Goal: Task Accomplishment & Management: Manage account settings

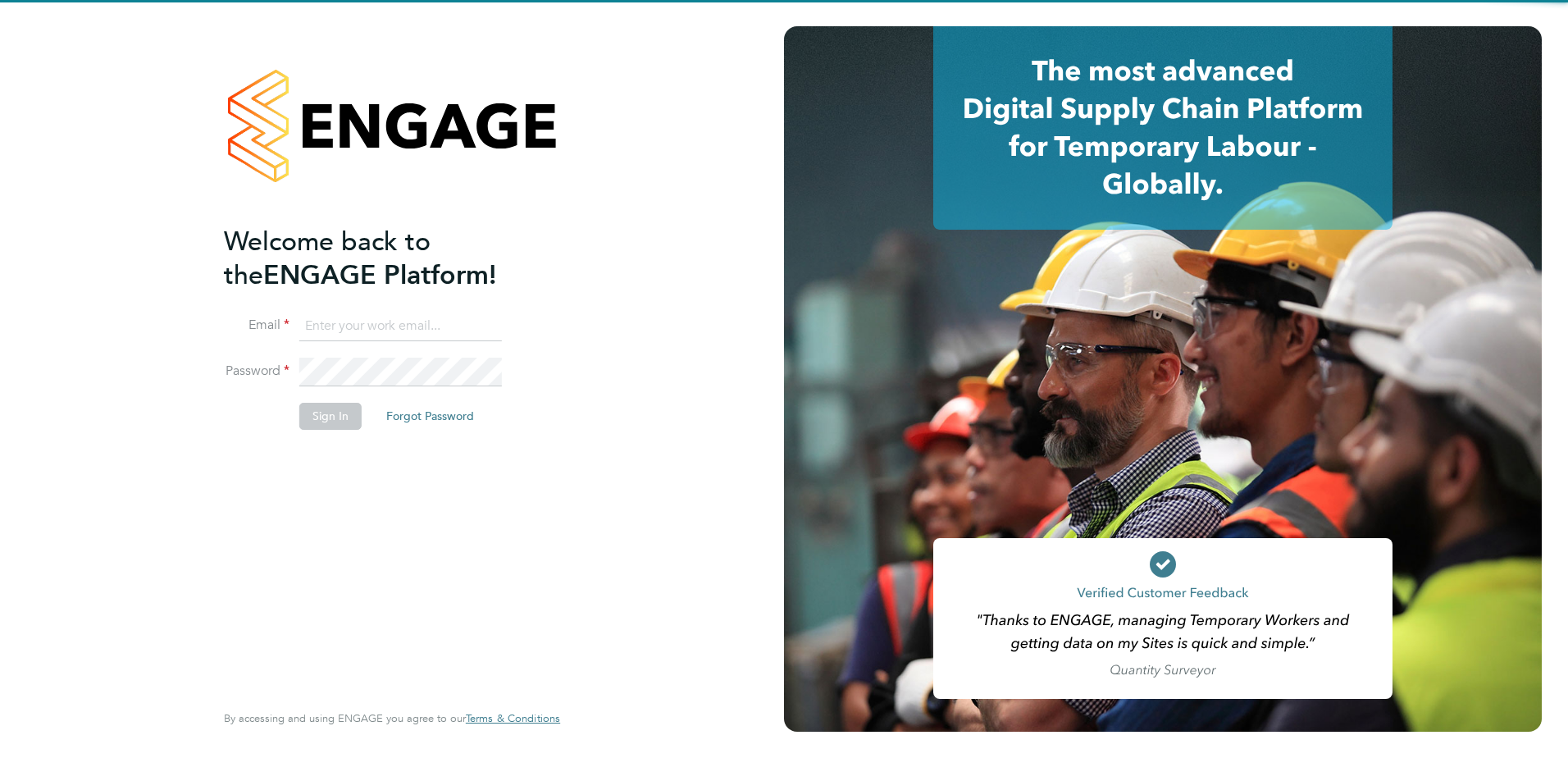
type input "[EMAIL_ADDRESS][PERSON_NAME][DOMAIN_NAME]"
click at [267, 553] on div "Welcome back to the ENGAGE Platform! Email [EMAIL_ADDRESS][PERSON_NAME][DOMAIN_…" at bounding box center [384, 460] width 320 height 472
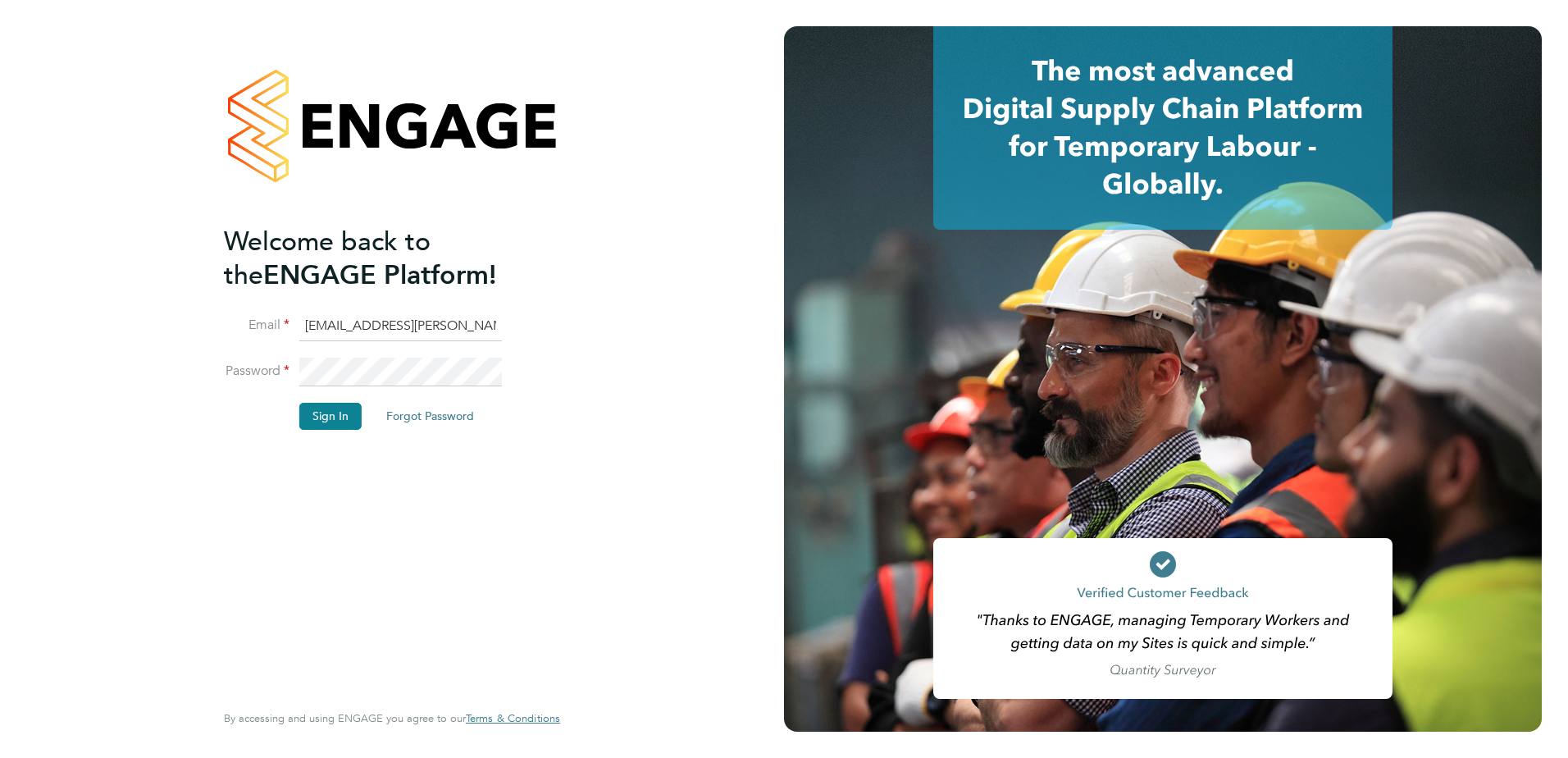
click at [327, 408] on button "Sign In" at bounding box center [331, 416] width 62 height 26
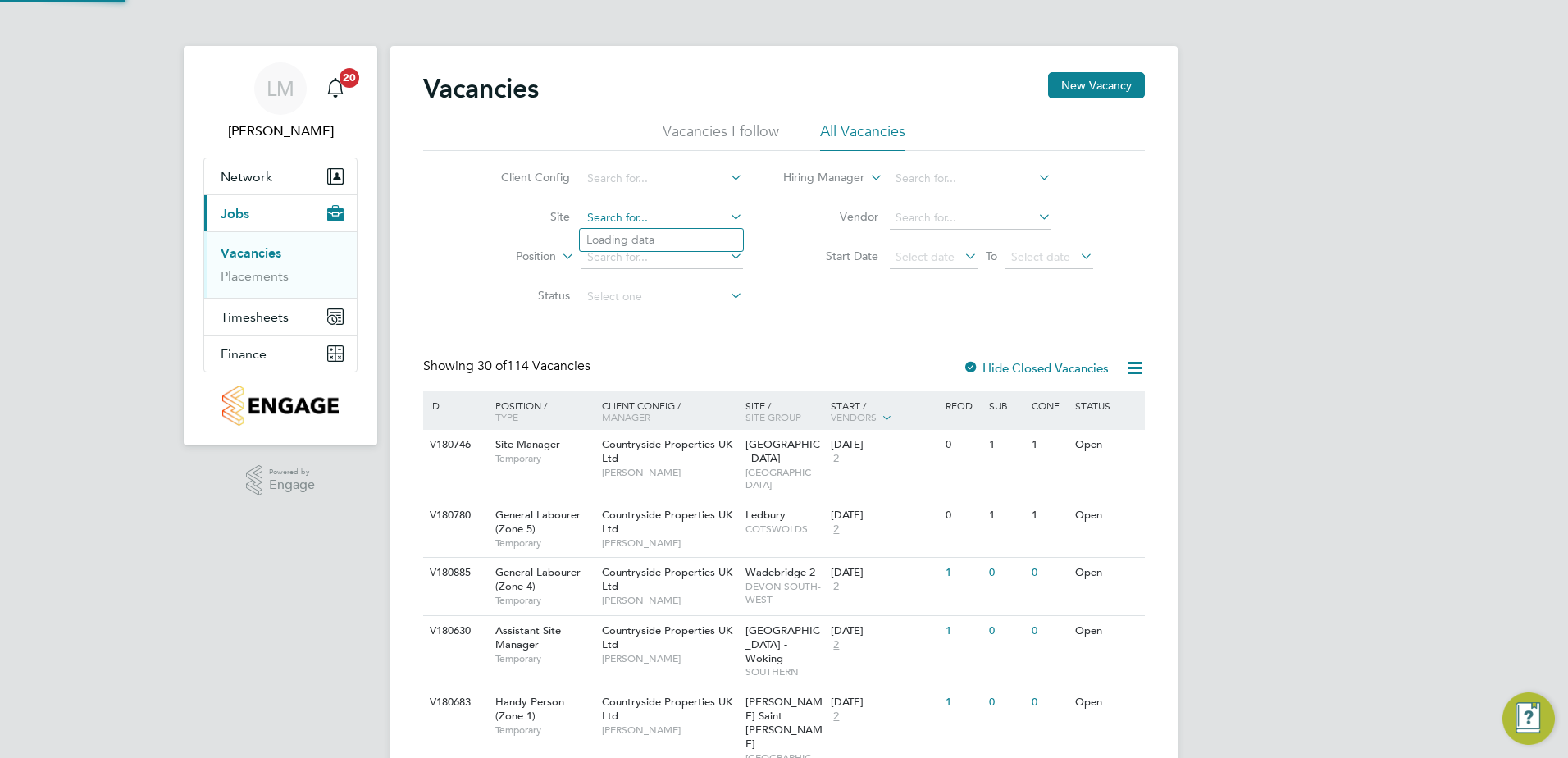
click at [670, 218] on input at bounding box center [663, 219] width 162 height 23
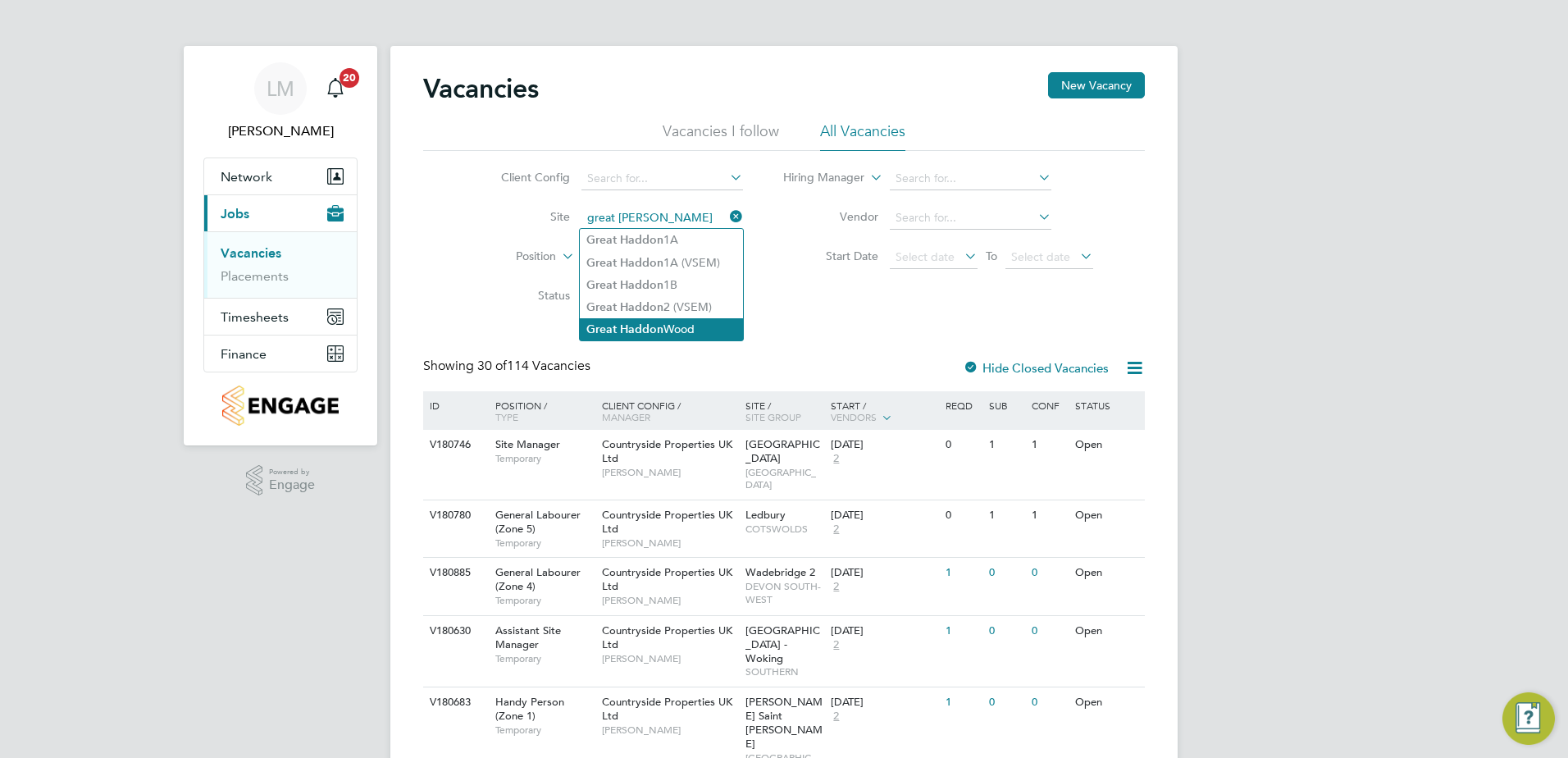
click at [703, 322] on li "Great Haddon Wood" at bounding box center [661, 329] width 163 height 22
type input "Great Haddon Wood"
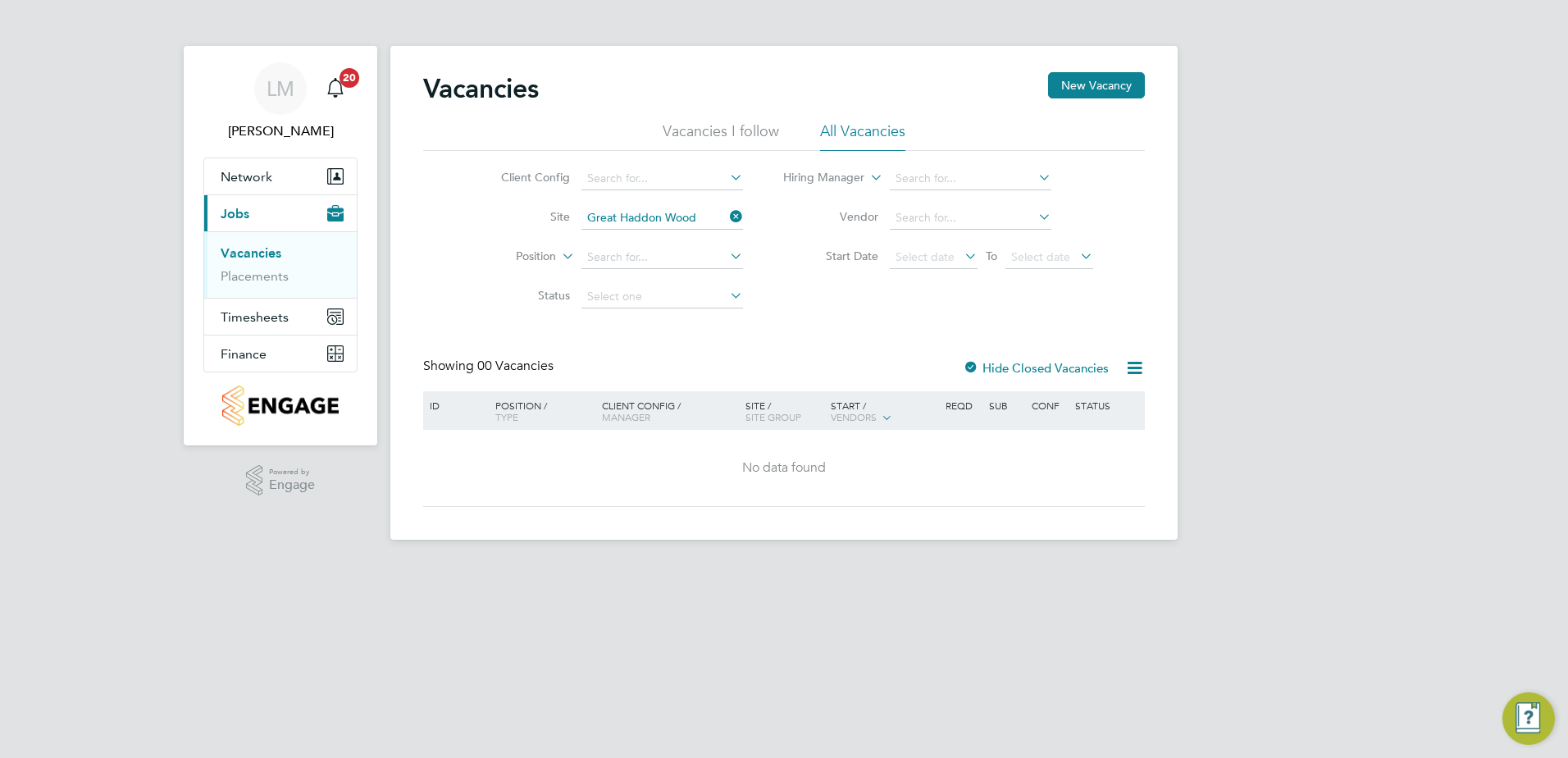
click at [835, 343] on div "Vacancies New Vacancy Vacancies I follow All Vacancies Client Config Site Great…" at bounding box center [784, 290] width 722 height 435
click at [749, 141] on li "Vacancies I follow" at bounding box center [720, 136] width 116 height 29
click at [989, 365] on label "Hide Closed Vacancies" at bounding box center [1036, 368] width 146 height 16
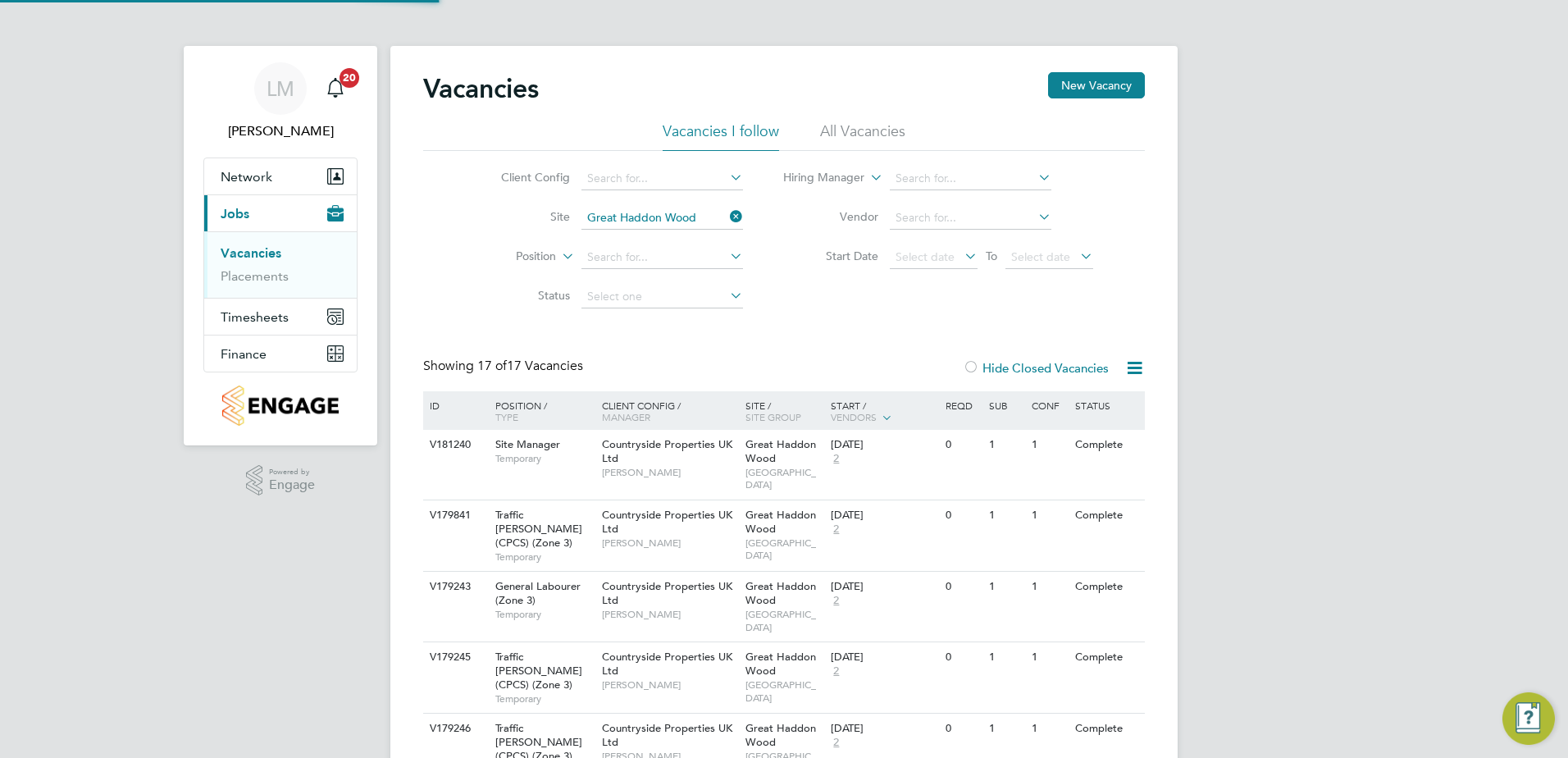
click at [877, 122] on li "All Vacancies" at bounding box center [863, 136] width 85 height 29
click at [727, 220] on icon at bounding box center [727, 217] width 0 height 23
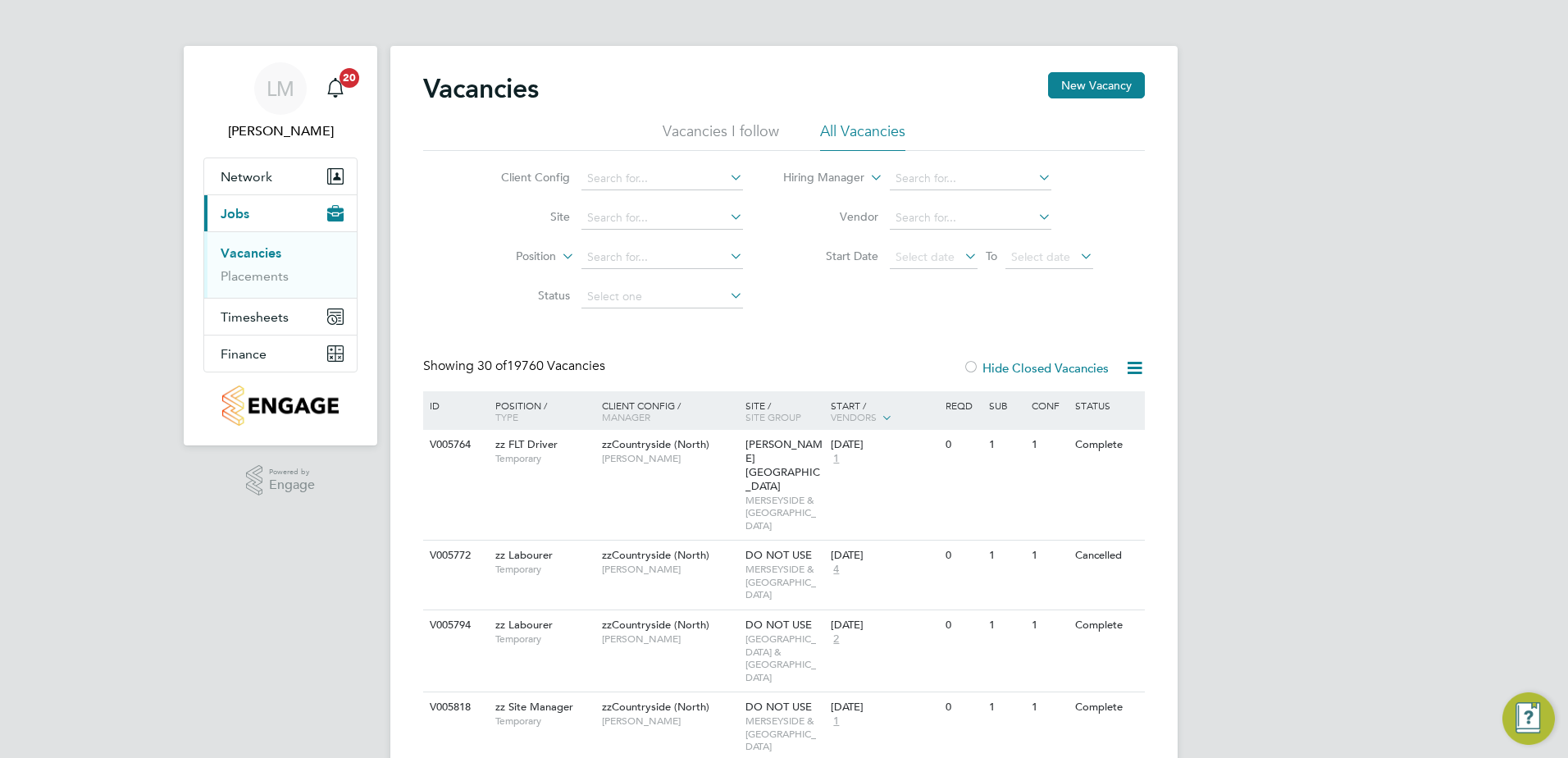
click at [366, 96] on app-nav-sections-wrapper "[PERSON_NAME] Notifications 20 Applications: Network Team Members Sites Workers…" at bounding box center [280, 245] width 193 height 399
click at [351, 93] on div "Main navigation" at bounding box center [336, 89] width 33 height 33
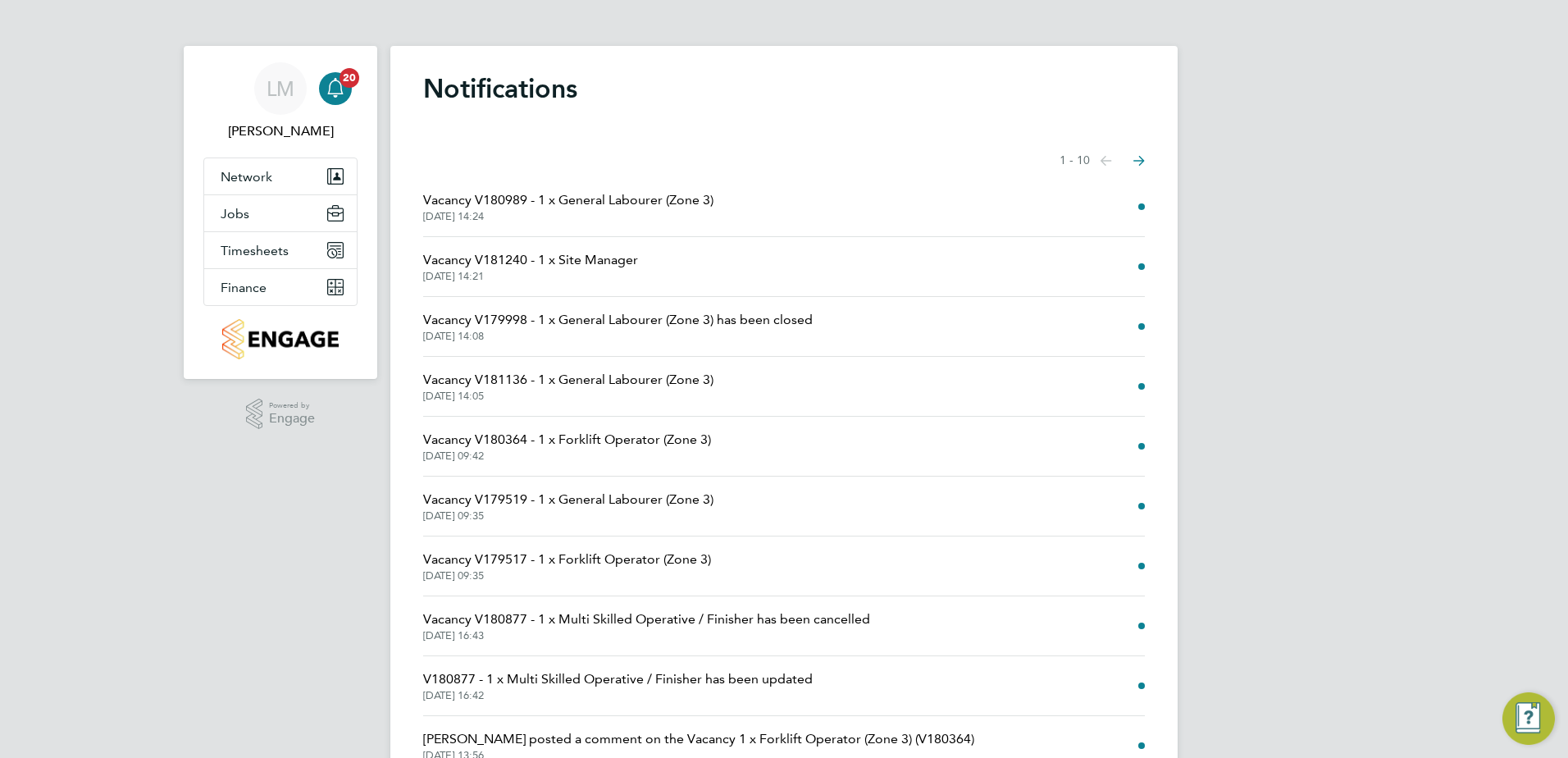
click at [1137, 164] on icon "Select page of notifications list" at bounding box center [1140, 161] width 12 height 11
click at [1098, 158] on button "Previous page" at bounding box center [1106, 161] width 33 height 33
click at [1313, 329] on div "[PERSON_NAME] Notifications 20 Applications: Network Team Members Sites Workers…" at bounding box center [784, 418] width 1568 height 835
